Goal: Task Accomplishment & Management: Complete application form

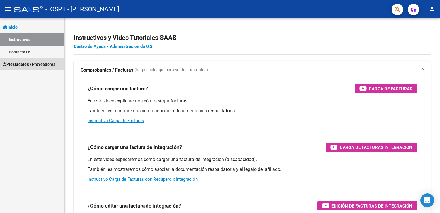
click at [28, 65] on span "Prestadores / Proveedores" at bounding box center [29, 64] width 52 height 6
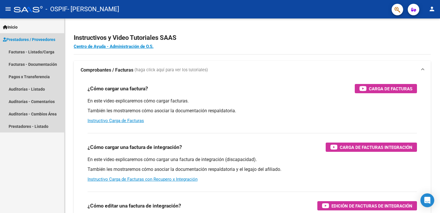
click at [27, 38] on span "Prestadores / Proveedores" at bounding box center [29, 39] width 52 height 6
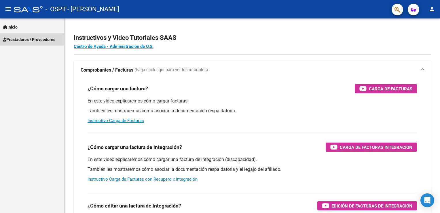
click at [27, 38] on span "Prestadores / Proveedores" at bounding box center [29, 39] width 52 height 6
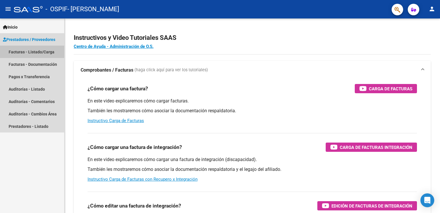
click at [30, 49] on link "Facturas - Listado/Carga" at bounding box center [32, 52] width 64 height 12
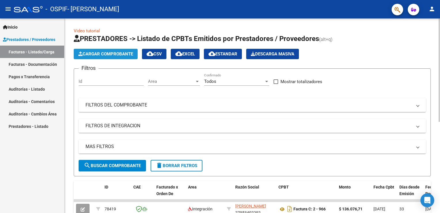
click at [120, 54] on span "Cargar Comprobante" at bounding box center [105, 53] width 55 height 5
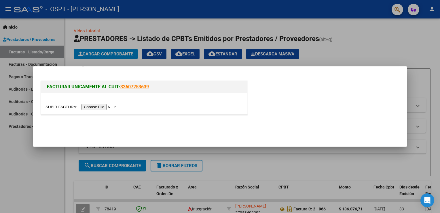
click at [95, 107] on input "file" at bounding box center [82, 107] width 73 height 6
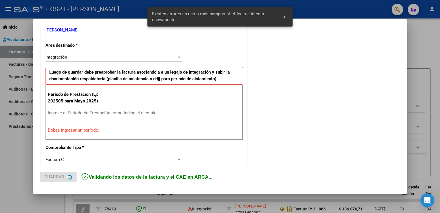
scroll to position [131, 0]
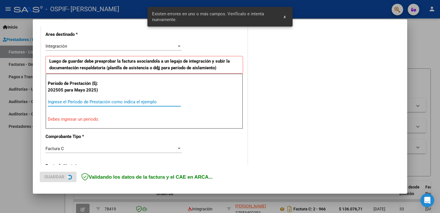
click at [101, 100] on input "Ingrese el Período de Prestación como indica el ejemplo" at bounding box center [114, 101] width 133 height 5
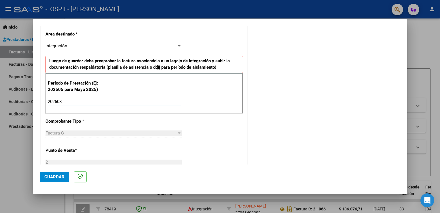
type input "202508"
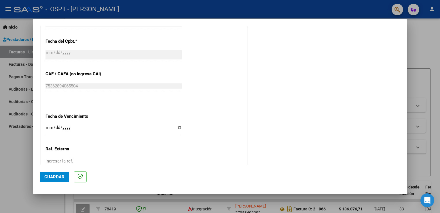
scroll to position [368, 0]
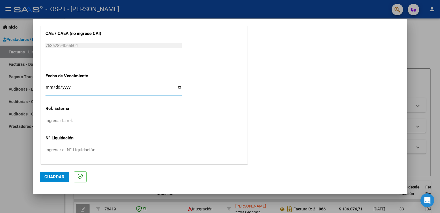
click at [176, 85] on input "Ingresar la fecha" at bounding box center [114, 89] width 136 height 9
type input "[DATE]"
click at [51, 174] on span "Guardar" at bounding box center [54, 176] width 20 height 5
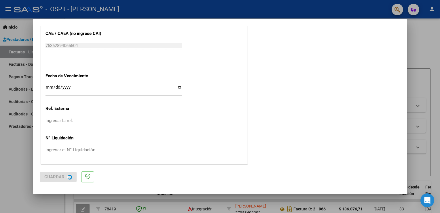
scroll to position [0, 0]
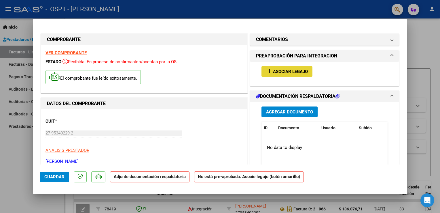
click at [282, 69] on span "Asociar Legajo" at bounding box center [290, 71] width 35 height 5
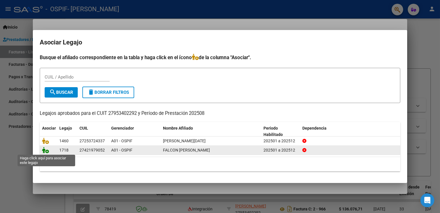
click at [44, 149] on icon at bounding box center [45, 150] width 7 height 6
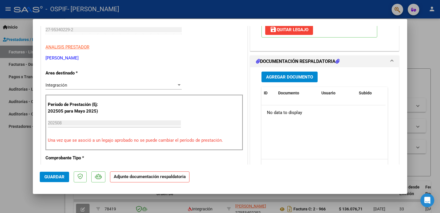
scroll to position [106, 0]
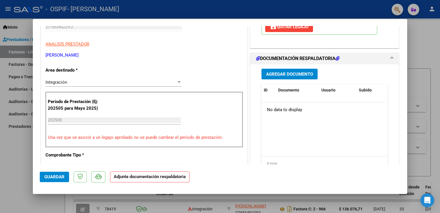
click at [309, 71] on span "Agregar Documento" at bounding box center [289, 73] width 47 height 5
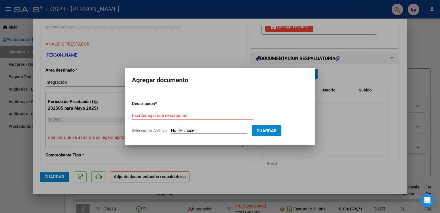
click at [202, 130] on input "Seleccionar Archivo" at bounding box center [209, 130] width 76 height 5
type input "C:\fakepath\asist [DATE] [GEOGRAPHIC_DATA][PERSON_NAME].pdf"
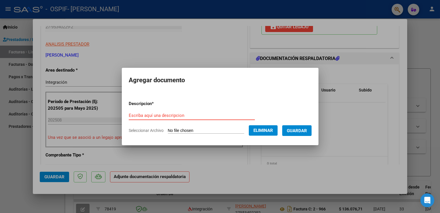
click at [167, 115] on input "Escriba aquí una descripcion" at bounding box center [192, 115] width 126 height 5
type input "ASISTENCIA [DATE] FALCON"
click at [306, 133] on span "Guardar" at bounding box center [297, 130] width 20 height 5
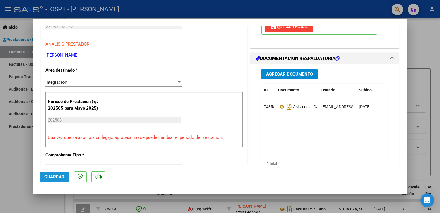
click at [60, 178] on span "Guardar" at bounding box center [54, 176] width 20 height 5
click at [21, 169] on div at bounding box center [220, 106] width 440 height 213
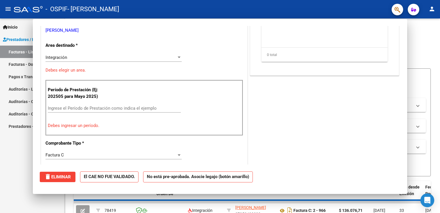
scroll to position [0, 0]
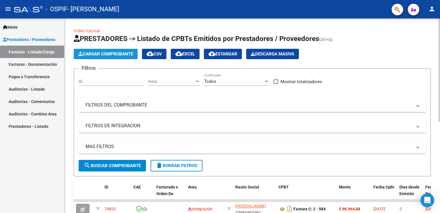
click at [104, 52] on span "Cargar Comprobante" at bounding box center [105, 53] width 55 height 5
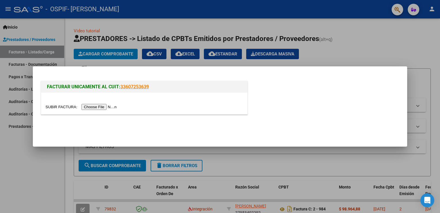
click at [97, 104] on input "file" at bounding box center [82, 107] width 73 height 6
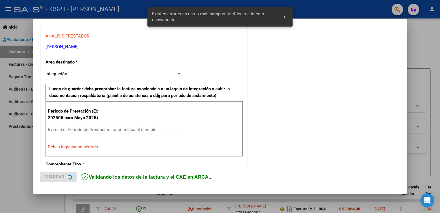
scroll to position [120, 0]
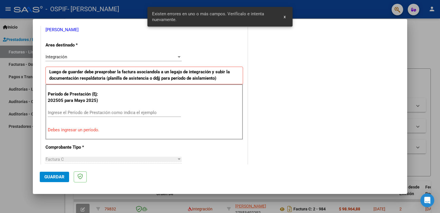
click at [114, 108] on div "Ingrese el Período de Prestación como indica el ejemplo" at bounding box center [114, 112] width 133 height 9
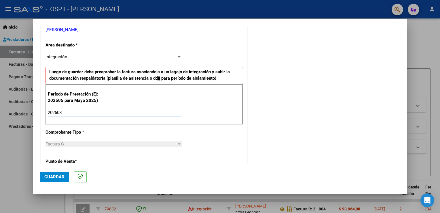
type input "202508"
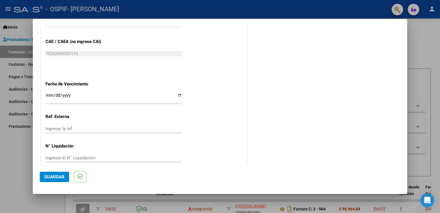
scroll to position [362, 0]
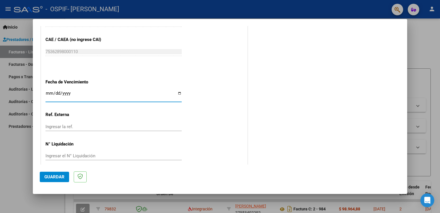
click at [179, 91] on input "Ingresar la fecha" at bounding box center [114, 95] width 136 height 9
type input "[DATE]"
click at [50, 179] on span "Guardar" at bounding box center [54, 176] width 20 height 5
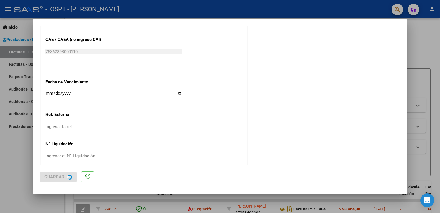
scroll to position [0, 0]
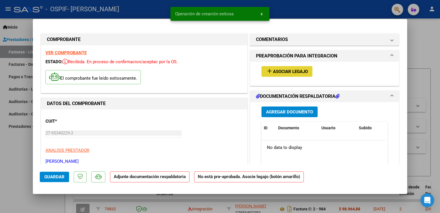
click at [280, 71] on span "Asociar Legajo" at bounding box center [290, 71] width 35 height 5
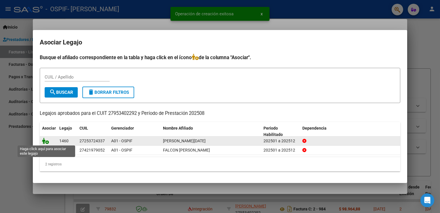
click at [47, 140] on icon at bounding box center [45, 140] width 7 height 6
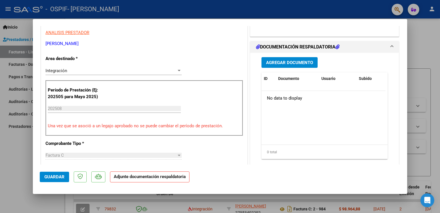
scroll to position [130, 0]
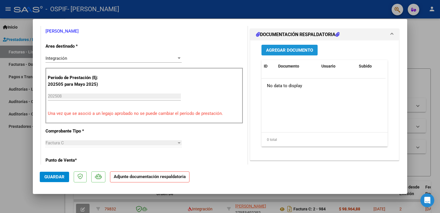
click at [305, 52] on span "Agregar Documento" at bounding box center [289, 50] width 47 height 5
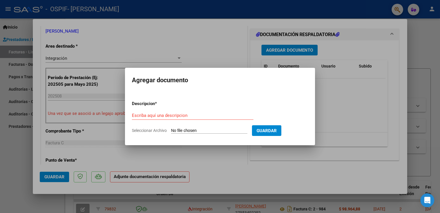
click at [197, 130] on input "Seleccionar Archivo" at bounding box center [209, 130] width 76 height 5
type input "C:\fakepath\asist [DATE] [PERSON_NAME] .pdf"
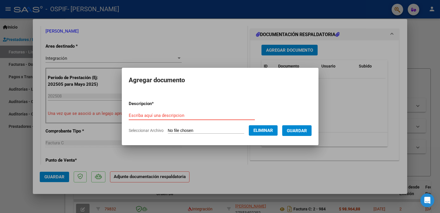
click at [172, 113] on input "Escriba aquí una descripcion" at bounding box center [192, 115] width 126 height 5
type input "ASISTENCIA [DATE] [PERSON_NAME]"
click at [302, 130] on span "Guardar" at bounding box center [297, 130] width 20 height 5
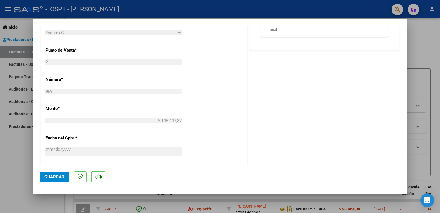
scroll to position [357, 0]
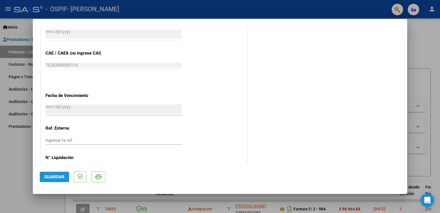
click at [47, 175] on span "Guardar" at bounding box center [54, 176] width 20 height 5
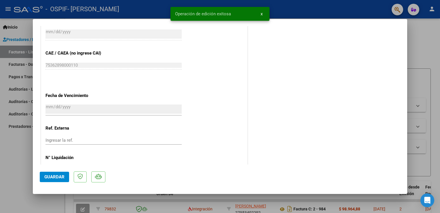
click at [29, 173] on div at bounding box center [220, 106] width 440 height 213
type input "$ 0,00"
